Goal: Use online tool/utility: Use online tool/utility

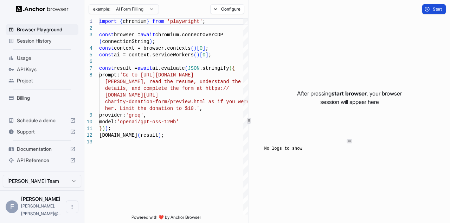
click at [436, 7] on span "Start" at bounding box center [438, 9] width 10 height 6
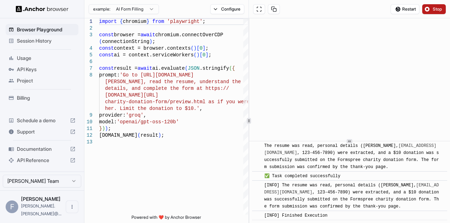
scroll to position [570, 0]
click at [43, 8] on img at bounding box center [42, 9] width 53 height 7
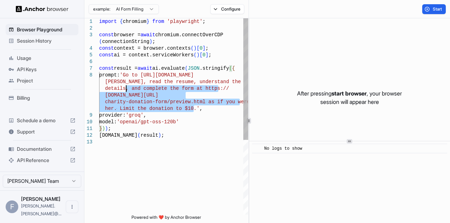
type textarea "**********"
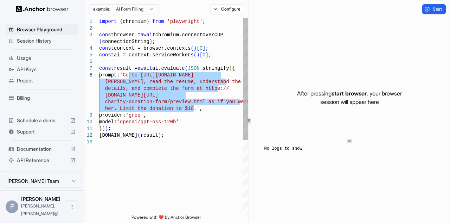
drag, startPoint x: 202, startPoint y: 109, endPoint x: 128, endPoint y: 76, distance: 80.6
click at [128, 76] on div "import { chromium } from 'playwright' ; const browser = await chromium.connectO…" at bounding box center [173, 176] width 149 height 316
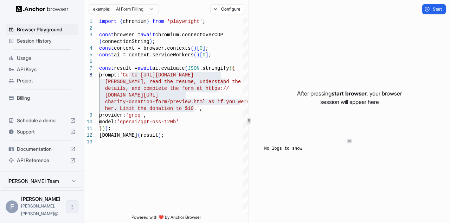
click at [73, 209] on icon "Open menu" at bounding box center [72, 207] width 6 height 6
click at [52, 212] on div at bounding box center [59, 210] width 28 height 7
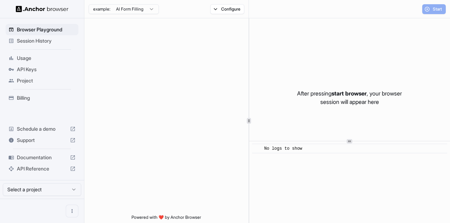
click at [55, 8] on img at bounding box center [42, 9] width 53 height 7
